Goal: Task Accomplishment & Management: Manage account settings

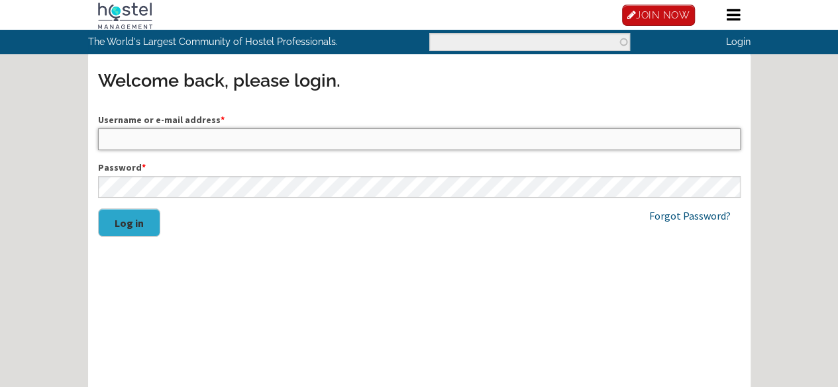
click at [266, 150] on input "Username or e-mail address *" at bounding box center [419, 138] width 642 height 21
type input "shlokg167@gmail.com"
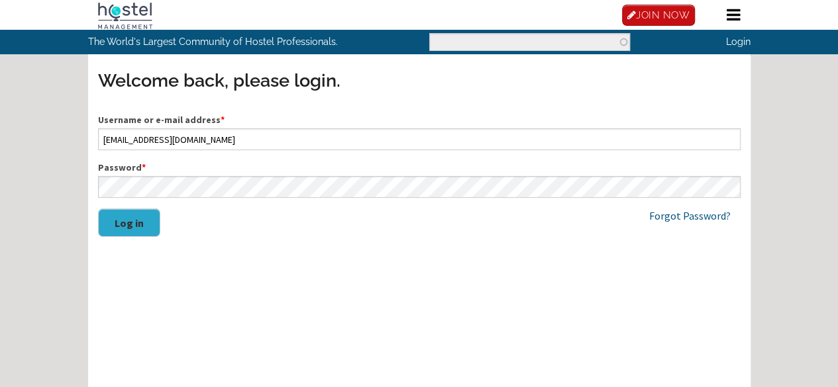
click at [105, 237] on button "Log in" at bounding box center [129, 223] width 62 height 28
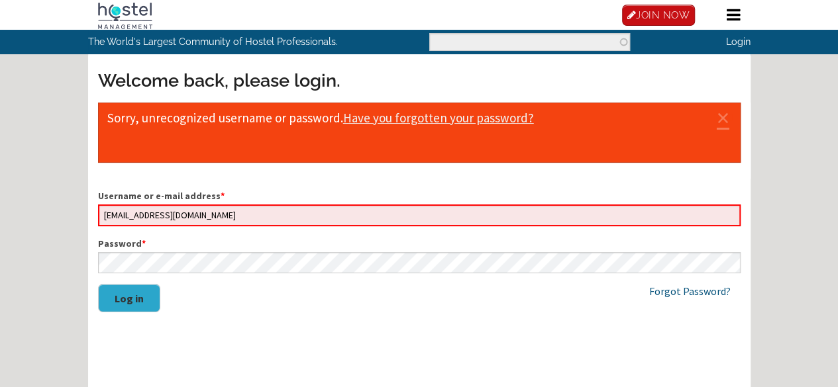
click at [141, 280] on div "Username or e-mail address * shlokg167@gmail.com Password * Log in" at bounding box center [419, 257] width 642 height 137
click at [137, 313] on button "Log in" at bounding box center [129, 298] width 62 height 28
click at [0, 0] on link "JOIN NOW" at bounding box center [0, 0] width 0 height 0
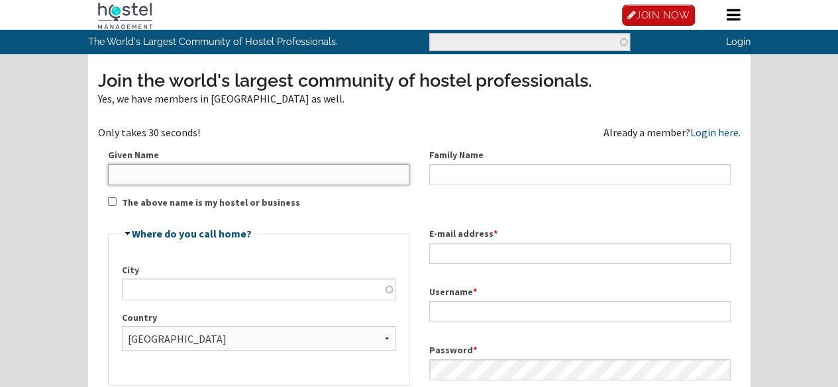
click at [197, 185] on input "Given Name" at bounding box center [258, 174] width 301 height 21
type input "Shlok"
type input "Gupta"
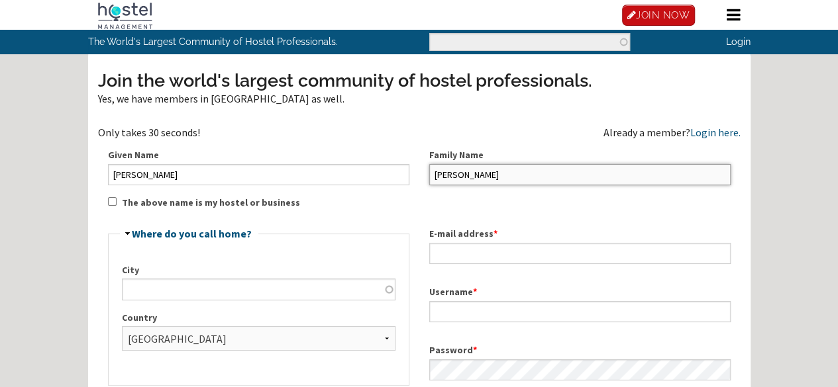
type input "Coventry"
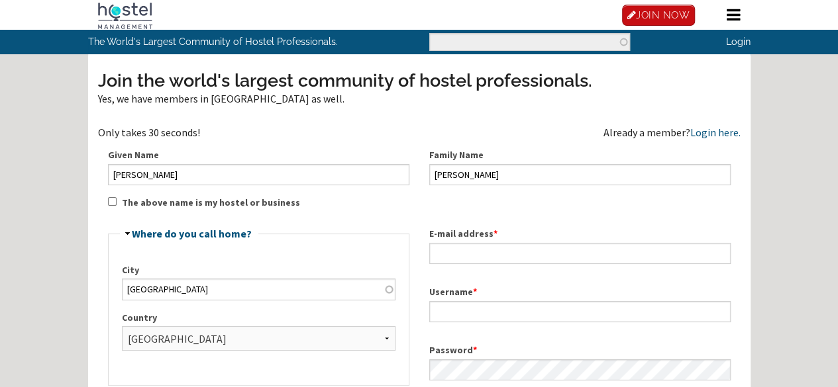
type input "[EMAIL_ADDRESS][DOMAIN_NAME]"
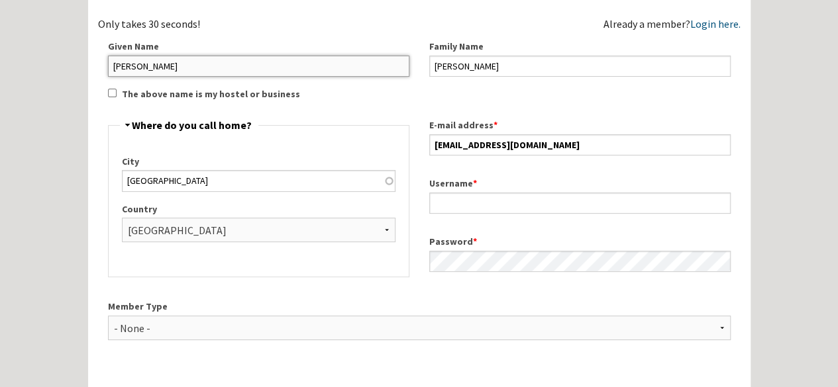
scroll to position [111, 0]
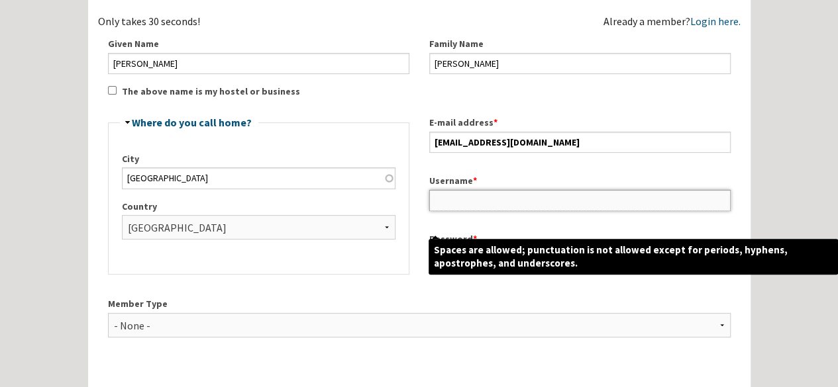
click at [460, 211] on input "Username *" at bounding box center [579, 200] width 301 height 21
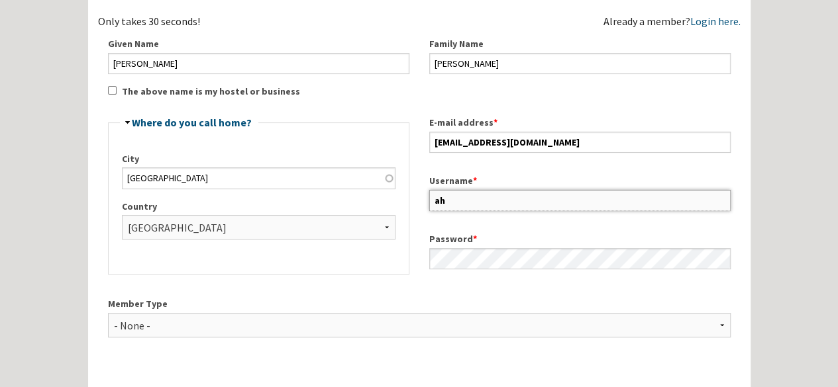
type input "a"
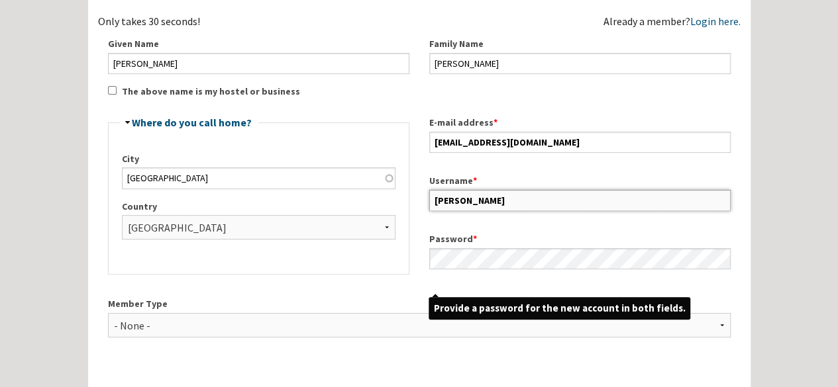
type input "shlokgupta"
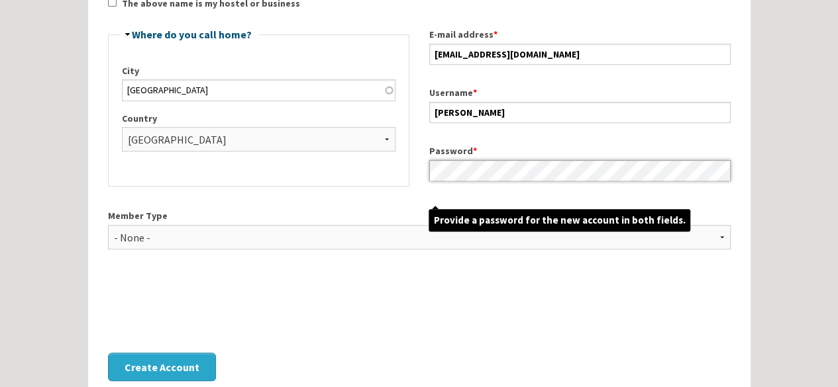
scroll to position [214, 0]
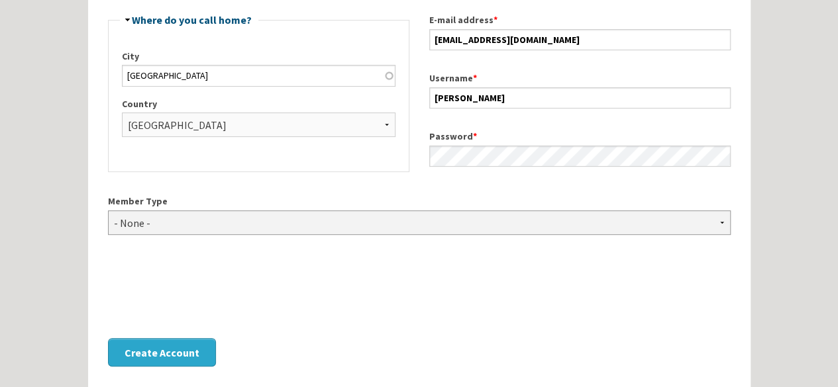
click at [164, 235] on select "- None - Hostel Owner Hostel Manager Hostel Investor Hostel Staff Hostel Volunt…" at bounding box center [419, 223] width 622 height 24
select select "1420"
click at [108, 230] on select "- None - Hostel Owner Hostel Manager Hostel Investor Hostel Staff Hostel Volunt…" at bounding box center [419, 223] width 622 height 24
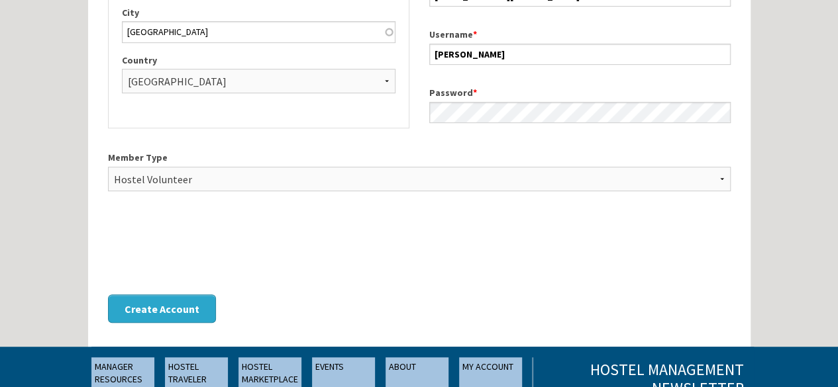
scroll to position [266, 0]
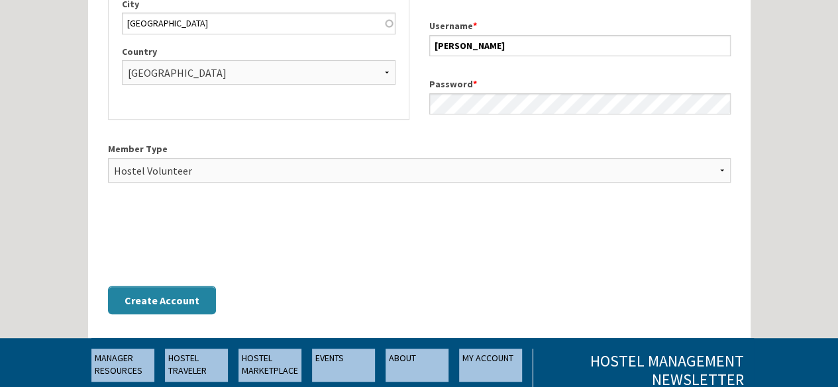
click at [128, 314] on button "Create Account" at bounding box center [162, 300] width 108 height 28
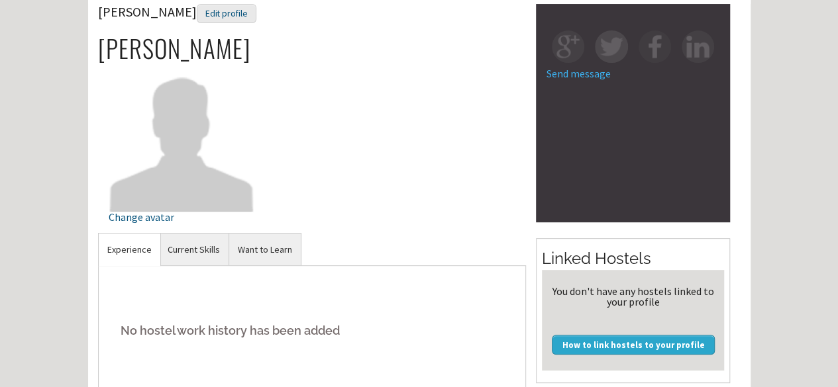
scroll to position [117, 0]
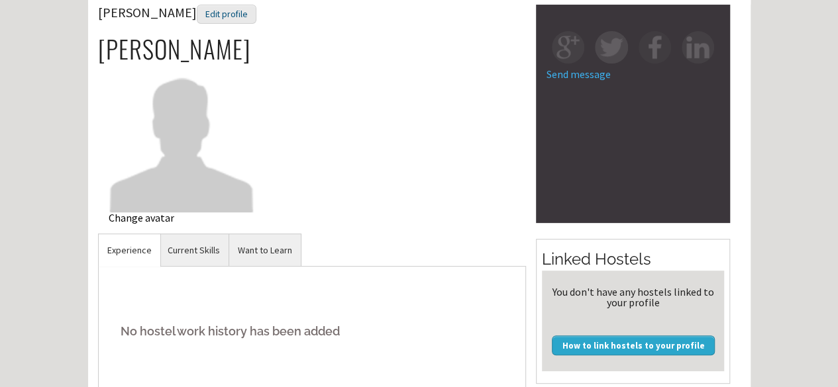
click at [159, 223] on div "Change avatar" at bounding box center [182, 218] width 146 height 11
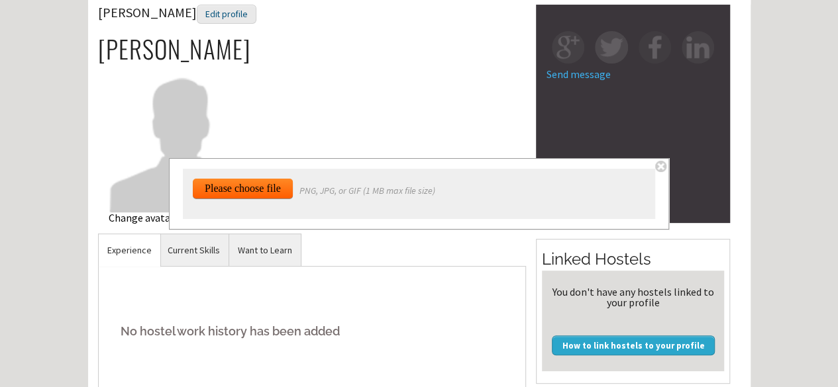
click at [129, 189] on img at bounding box center [182, 139] width 146 height 146
click at [175, 267] on link "Current Skills" at bounding box center [194, 250] width 70 height 32
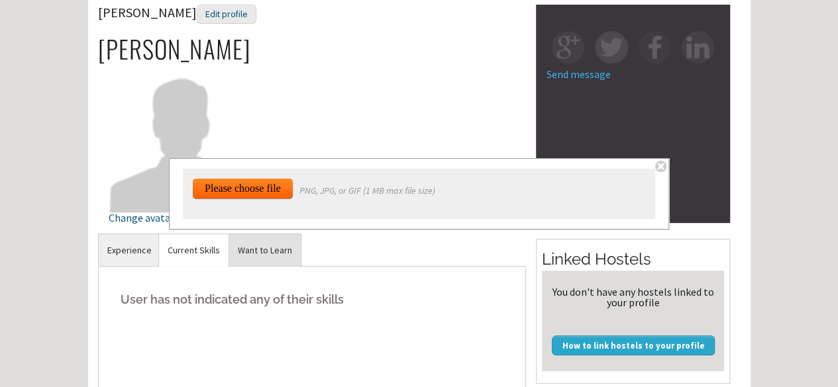
click at [248, 267] on link "Want to Learn" at bounding box center [265, 250] width 72 height 32
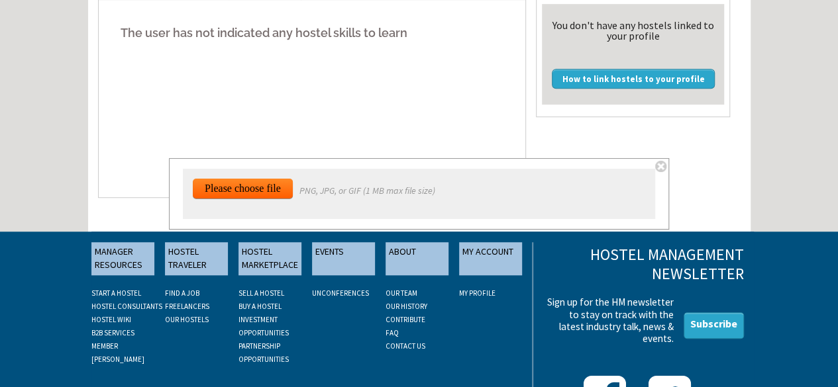
scroll to position [387, 0]
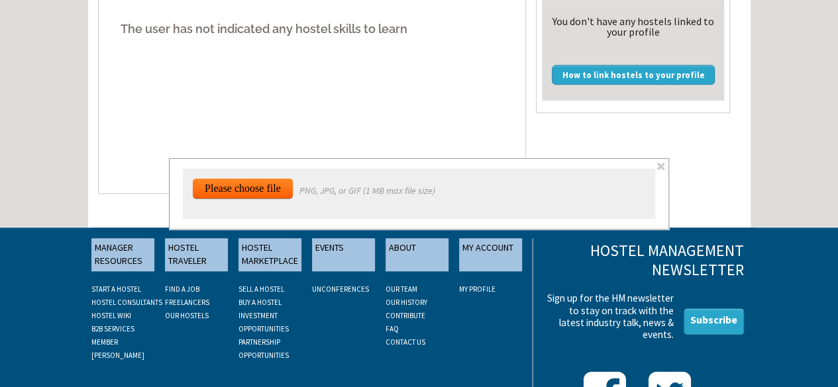
click at [664, 167] on span at bounding box center [660, 166] width 11 height 11
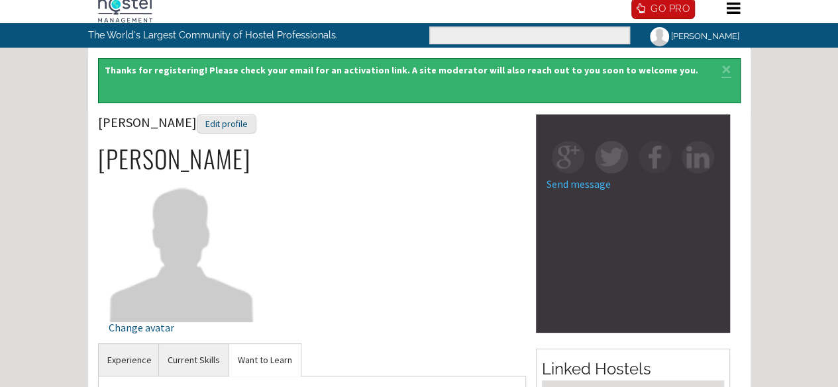
scroll to position [0, 0]
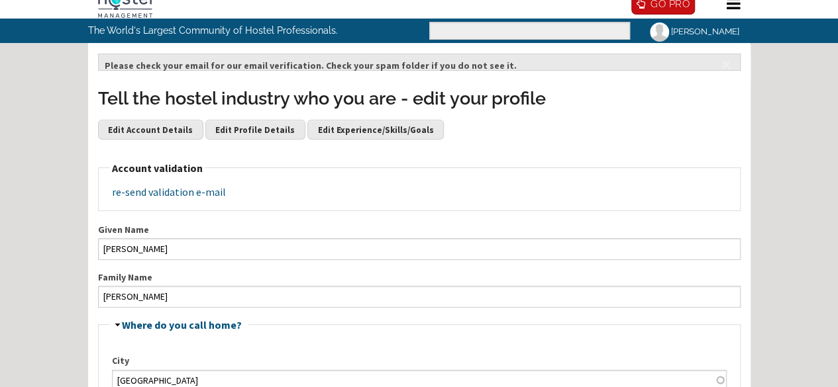
scroll to position [12, 0]
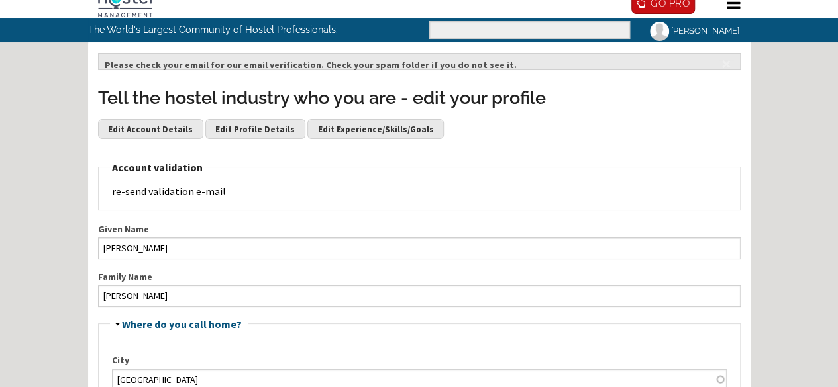
click at [203, 198] on link "re-send validation e-mail" at bounding box center [169, 191] width 114 height 13
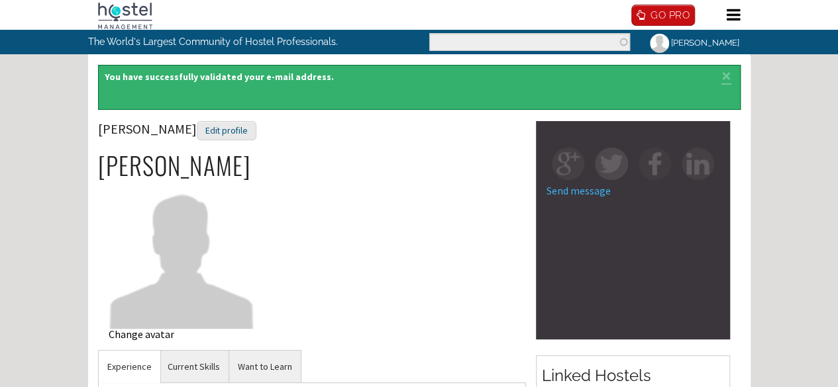
scroll to position [97, 0]
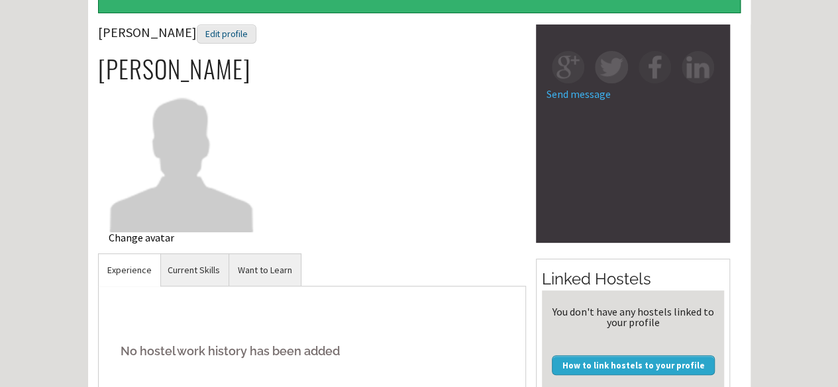
click at [148, 243] on div "Change avatar" at bounding box center [182, 237] width 146 height 11
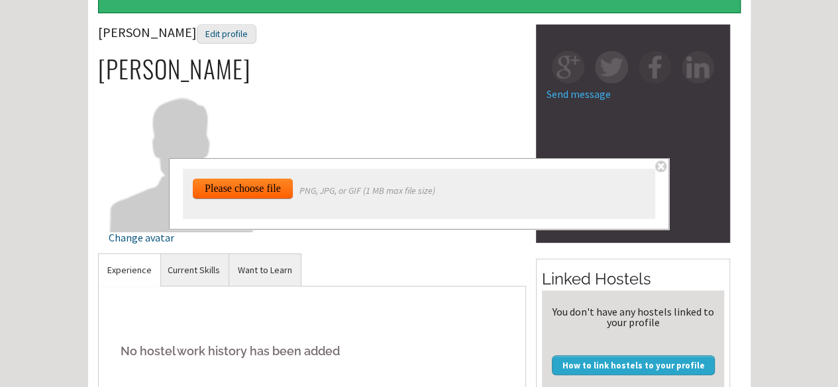
click at [220, 190] on input "file" at bounding box center [250, 364] width 114 height 370
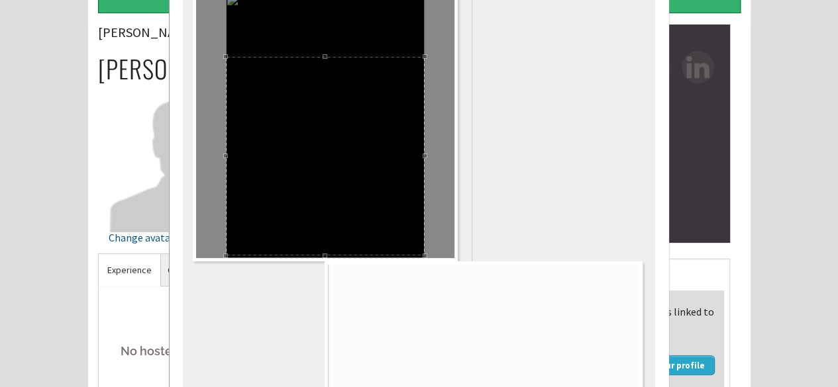
drag, startPoint x: 291, startPoint y: 153, endPoint x: 296, endPoint y: 226, distance: 73.0
click at [296, 226] on div at bounding box center [325, 156] width 199 height 199
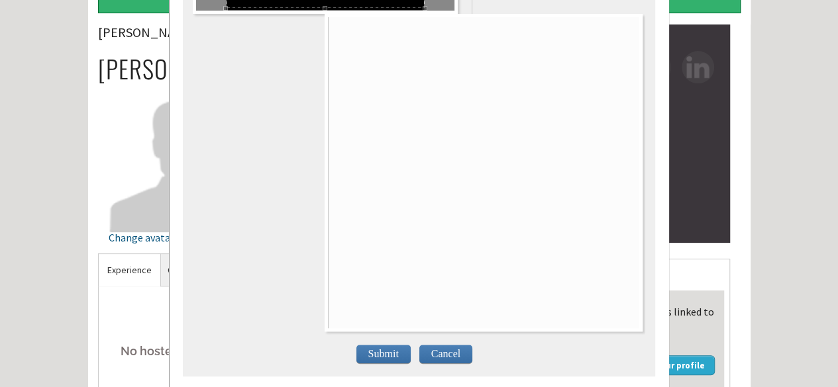
scroll to position [265, 0]
click at [379, 345] on span "Submit" at bounding box center [383, 354] width 54 height 19
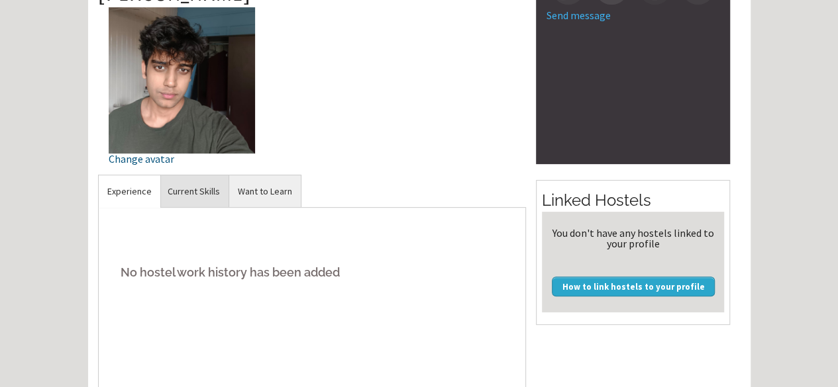
scroll to position [244, 0]
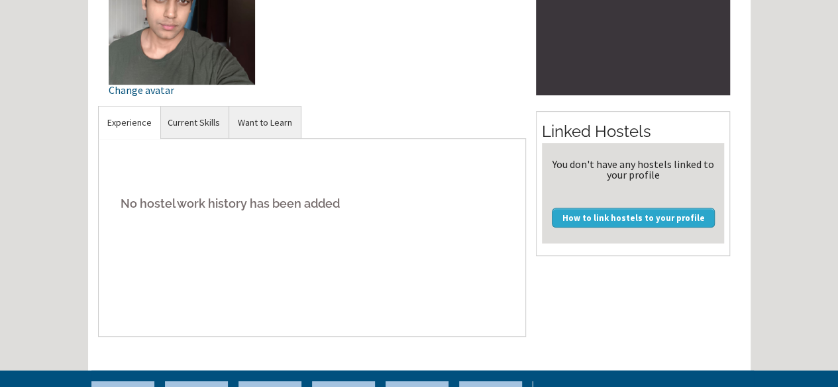
click at [211, 218] on h5 "No hostel work history has been added" at bounding box center [312, 203] width 407 height 40
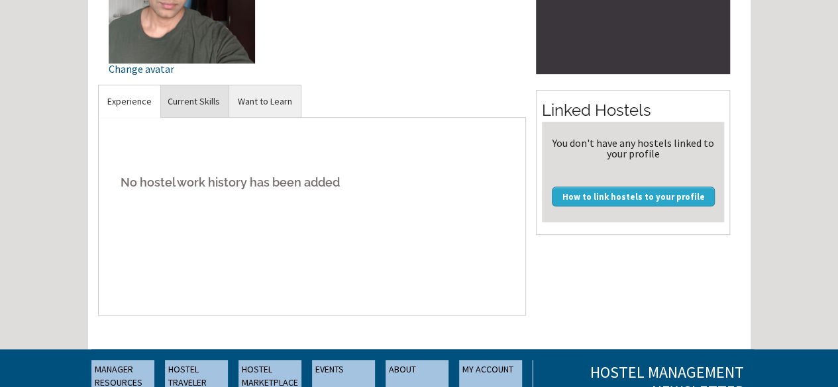
scroll to position [265, 0]
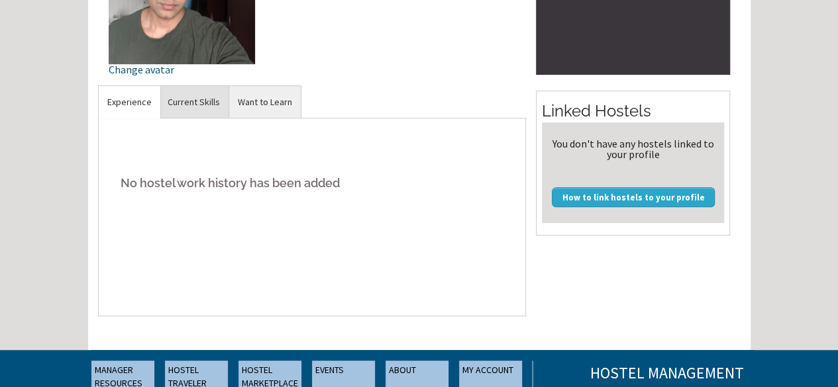
click at [191, 115] on link "Current Skills" at bounding box center [194, 102] width 70 height 32
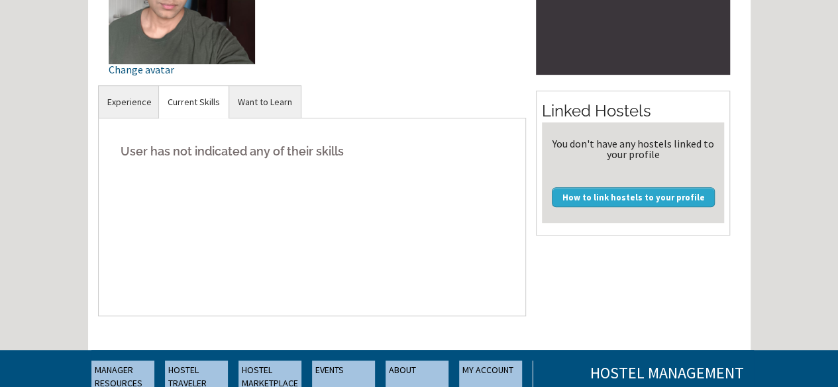
click at [245, 138] on div "User has not indicated any of their skills" at bounding box center [312, 217] width 428 height 199
click at [246, 119] on link "Want to Learn" at bounding box center [265, 102] width 72 height 32
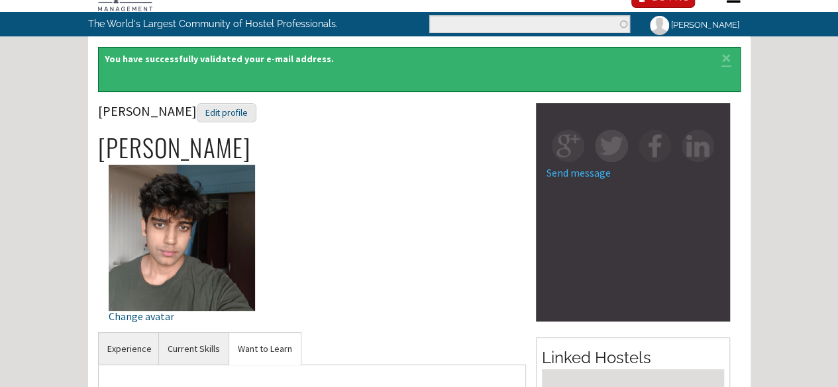
scroll to position [0, 0]
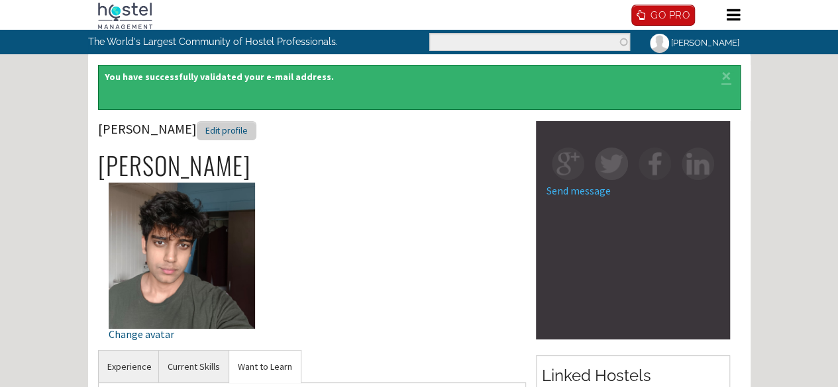
click at [209, 140] on div "Edit profile" at bounding box center [227, 130] width 60 height 19
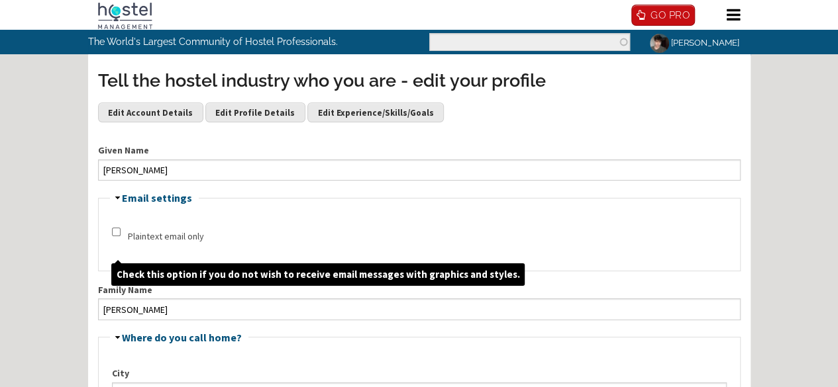
click at [114, 236] on input "Plaintext email only" at bounding box center [116, 232] width 9 height 9
checkbox input "true"
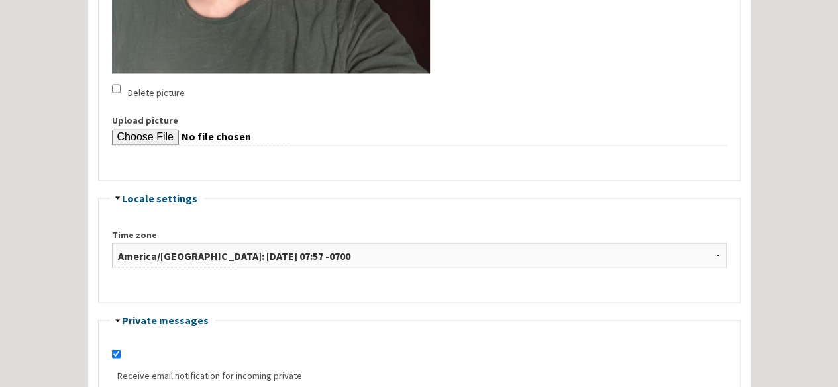
scroll to position [1065, 0]
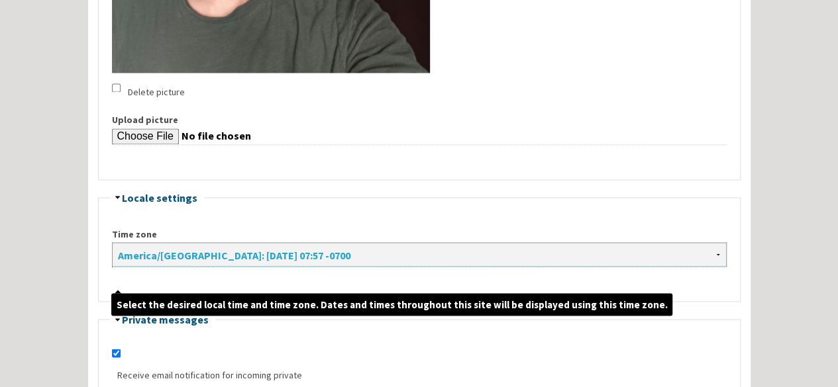
click at [158, 267] on select "Africa/Abidjan: Monday, September 15, 2025 - 14:57 +0000 Africa/Accra: Monday, …" at bounding box center [419, 254] width 614 height 24
select select "Europe/London"
click at [112, 262] on select "Africa/Abidjan: Monday, September 15, 2025 - 14:57 +0000 Africa/Accra: Monday, …" at bounding box center [419, 254] width 614 height 24
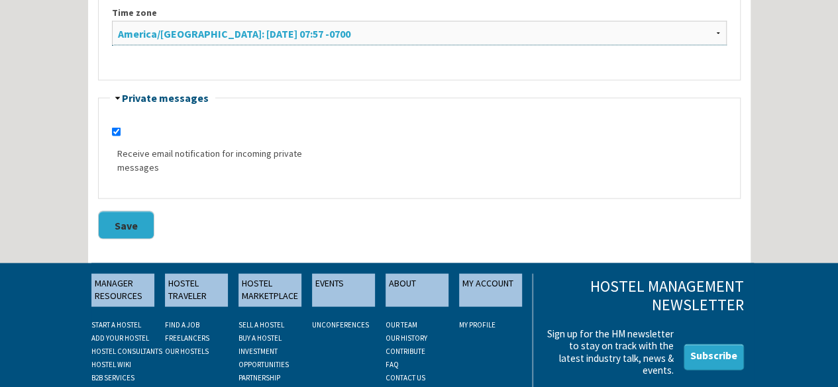
scroll to position [1311, 0]
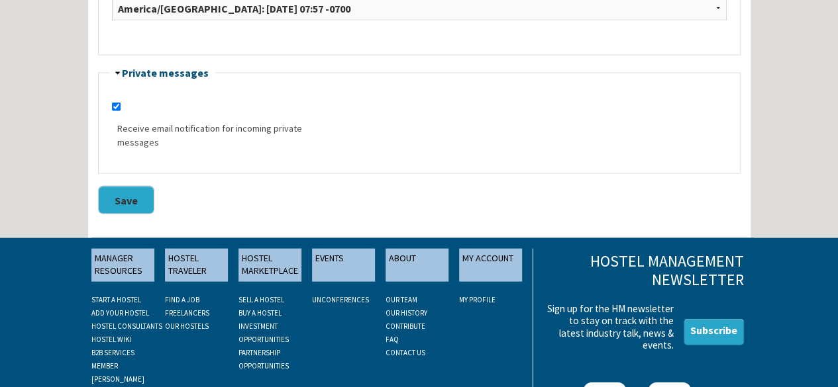
click at [126, 215] on button "Save" at bounding box center [126, 200] width 56 height 28
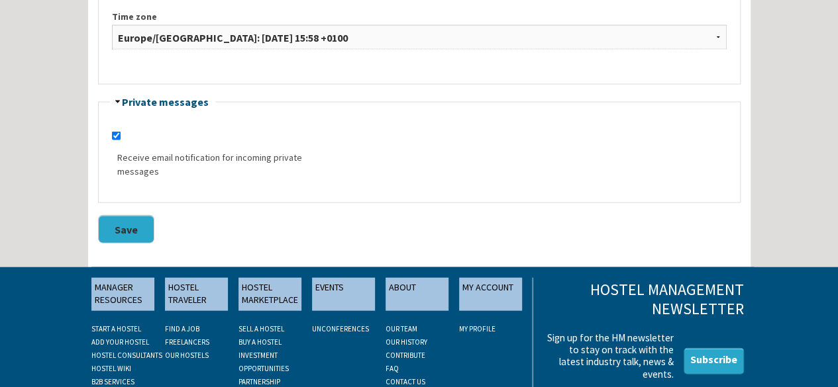
scroll to position [1470, 0]
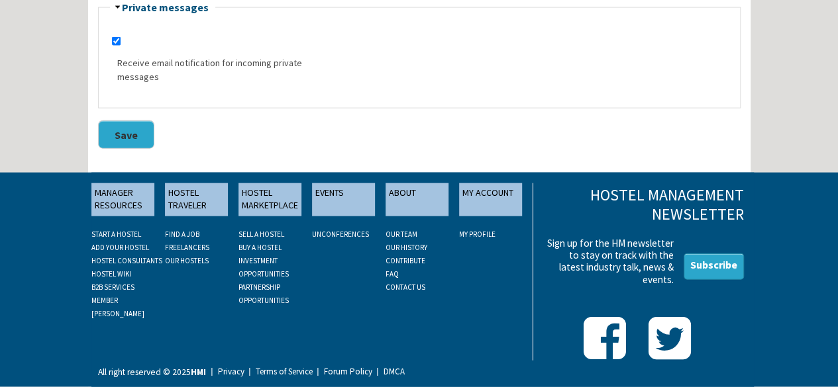
click at [109, 136] on button "Save" at bounding box center [126, 135] width 56 height 28
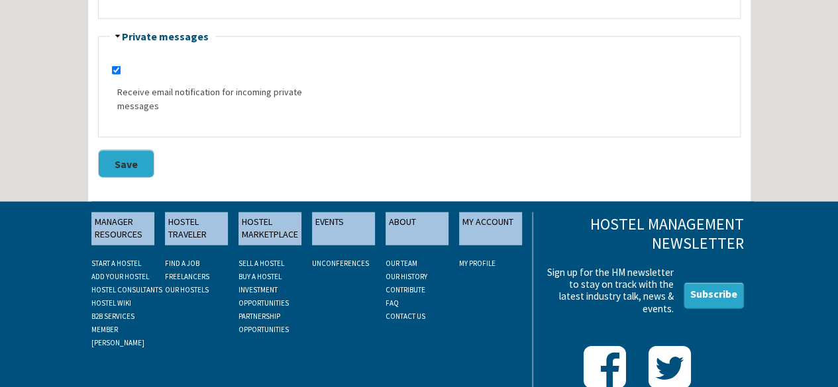
scroll to position [1470, 0]
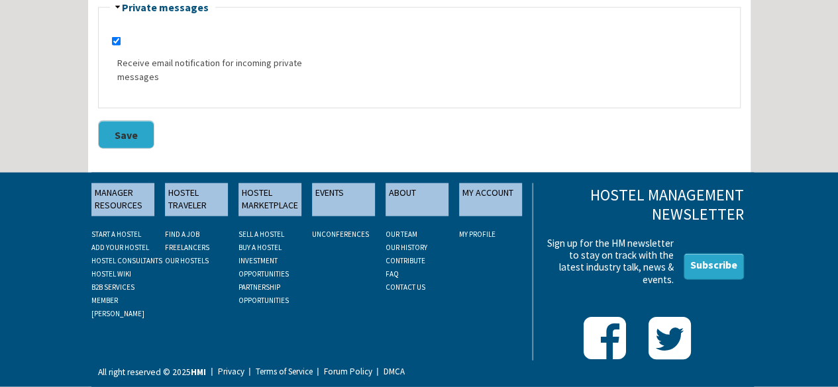
click at [105, 125] on button "Save" at bounding box center [126, 135] width 56 height 28
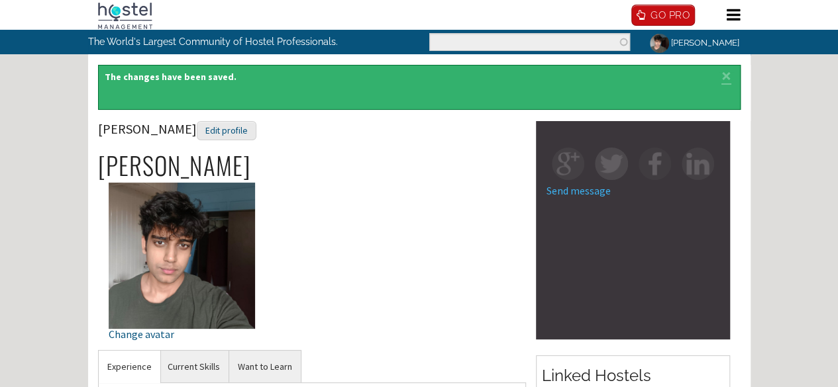
click at [0, 0] on link "Jobs" at bounding box center [0, 0] width 0 height 0
click at [0, 0] on link "Find Hostel Workers" at bounding box center [0, 0] width 0 height 0
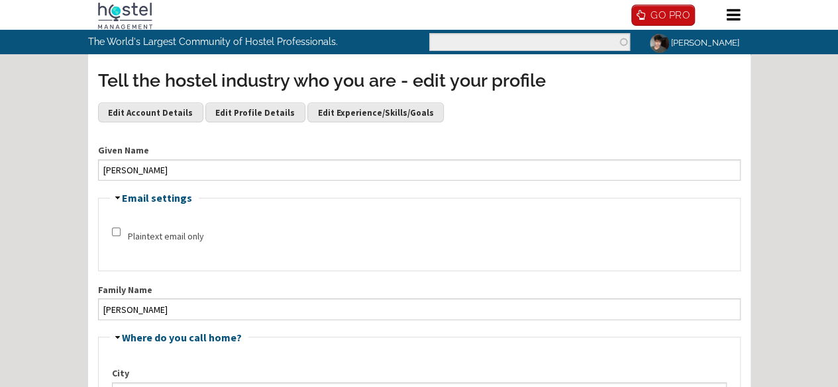
click at [0, 0] on link "Hostels" at bounding box center [0, 0] width 0 height 0
click at [0, 0] on link "Our Hostels Database" at bounding box center [0, 0] width 0 height 0
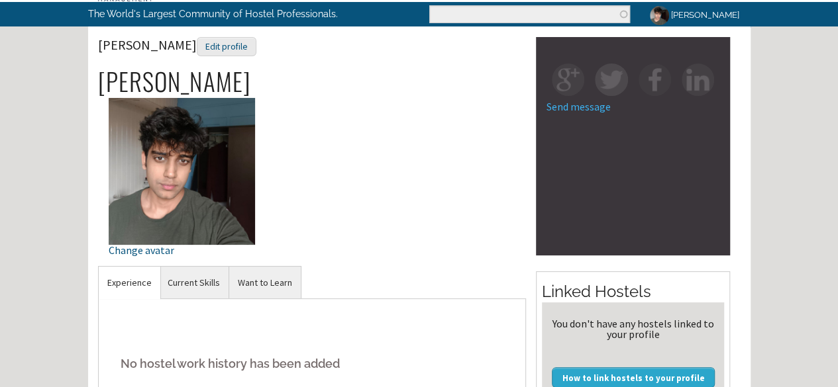
scroll to position [24, 0]
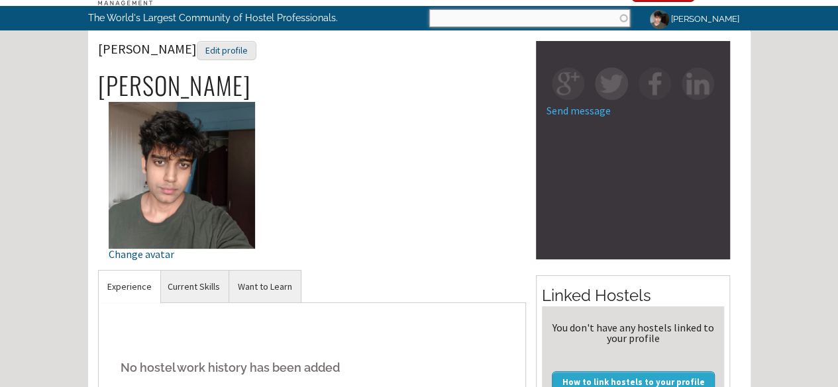
click at [465, 27] on input "Search" at bounding box center [529, 18] width 201 height 18
type input "camden one"
click button "Search" at bounding box center [0, 0] width 0 height 0
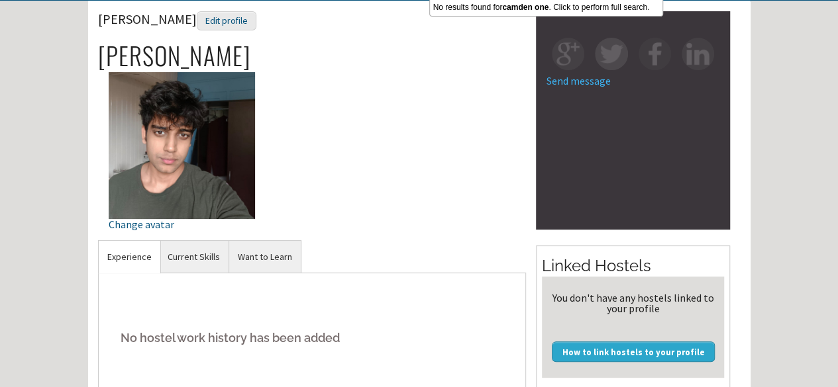
scroll to position [0, 0]
